Goal: Use online tool/utility: Utilize a website feature to perform a specific function

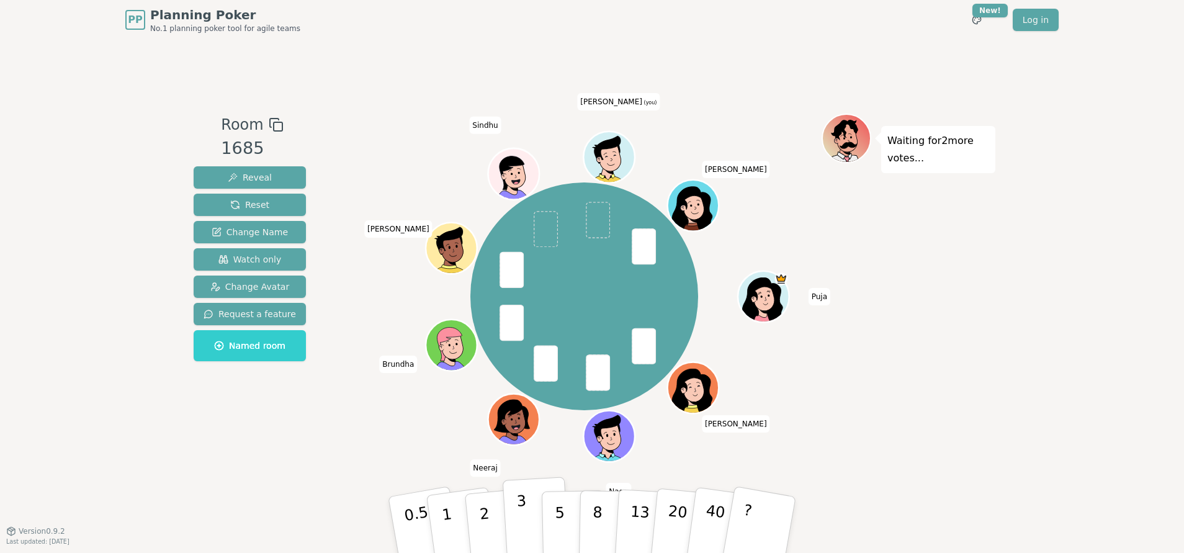
click at [520, 513] on p "3" at bounding box center [523, 526] width 14 height 68
click at [519, 519] on p "3" at bounding box center [523, 526] width 14 height 68
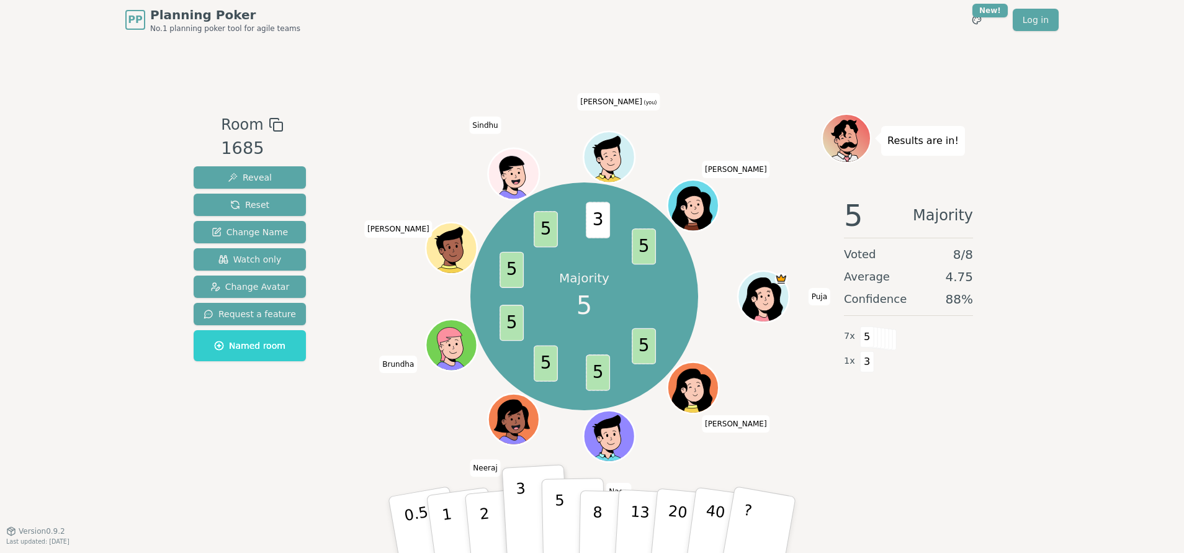
click at [561, 530] on p "5" at bounding box center [560, 525] width 11 height 67
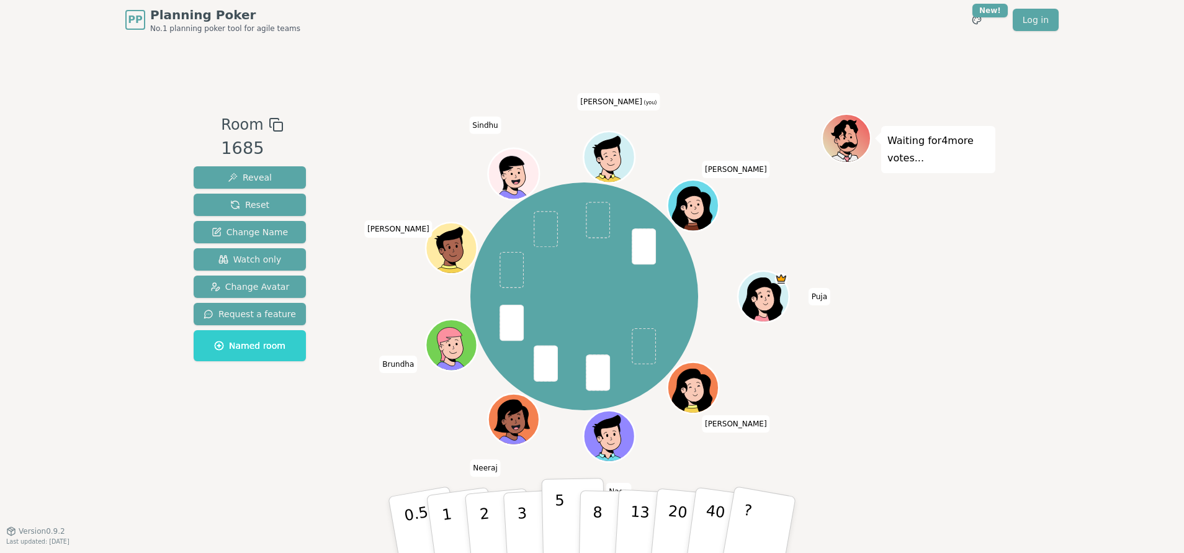
click at [556, 518] on p "5" at bounding box center [560, 525] width 11 height 67
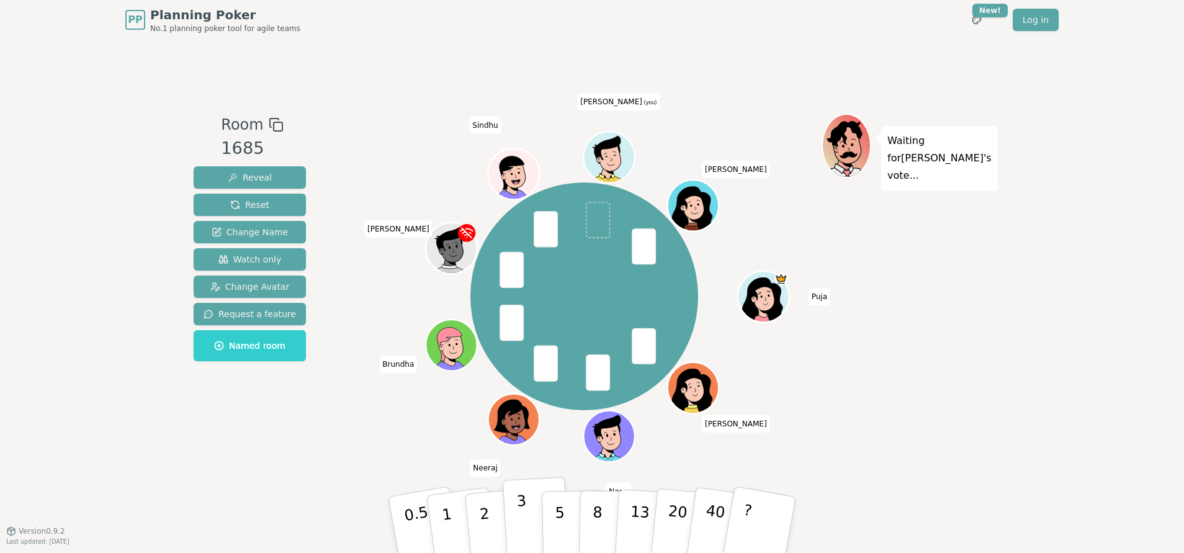
click at [519, 509] on p "3" at bounding box center [523, 526] width 14 height 68
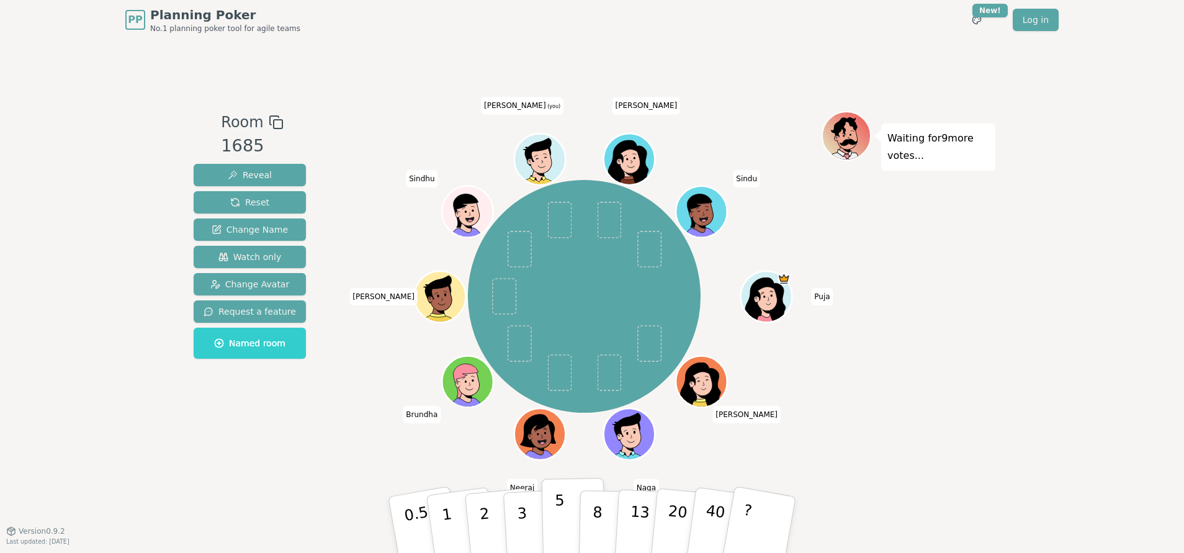
click at [564, 519] on button "5" at bounding box center [574, 525] width 64 height 94
click at [559, 223] on span at bounding box center [559, 220] width 24 height 36
click at [559, 520] on p "5" at bounding box center [560, 525] width 11 height 67
